Goal: Check status: Check status

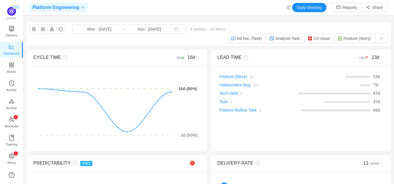
click at [81, 7] on icon "icon: down" at bounding box center [82, 7] width 3 height 3
click at [159, 10] on div "Platform Engineering Daily Meeting Reports Share" at bounding box center [209, 7] width 358 height 9
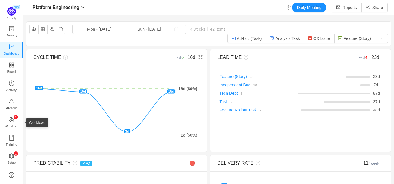
drag, startPoint x: 12, startPoint y: 120, endPoint x: 27, endPoint y: 42, distance: 79.3
click at [27, 50] on div "CYCLE TIME -4d 16d" at bounding box center [116, 58] width 180 height 17
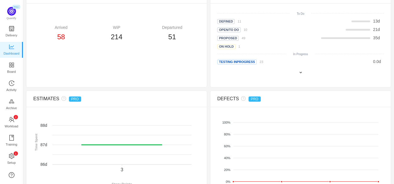
scroll to position [363, 0]
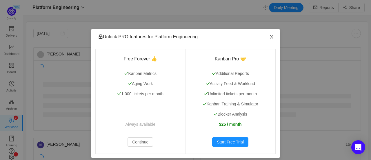
click at [269, 36] on icon "icon: close" at bounding box center [271, 36] width 5 height 5
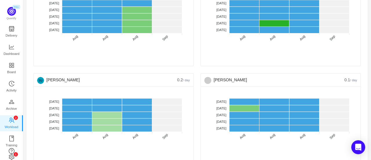
scroll to position [1555, 0]
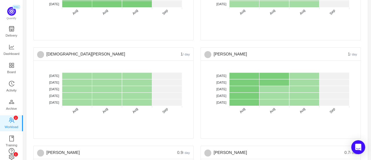
scroll to position [1178, 0]
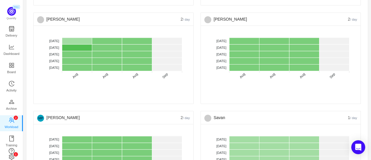
scroll to position [1015, 0]
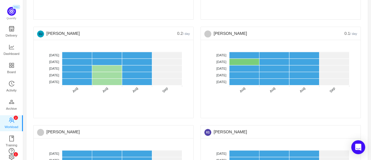
scroll to position [1555, 0]
